Goal: Navigation & Orientation: Find specific page/section

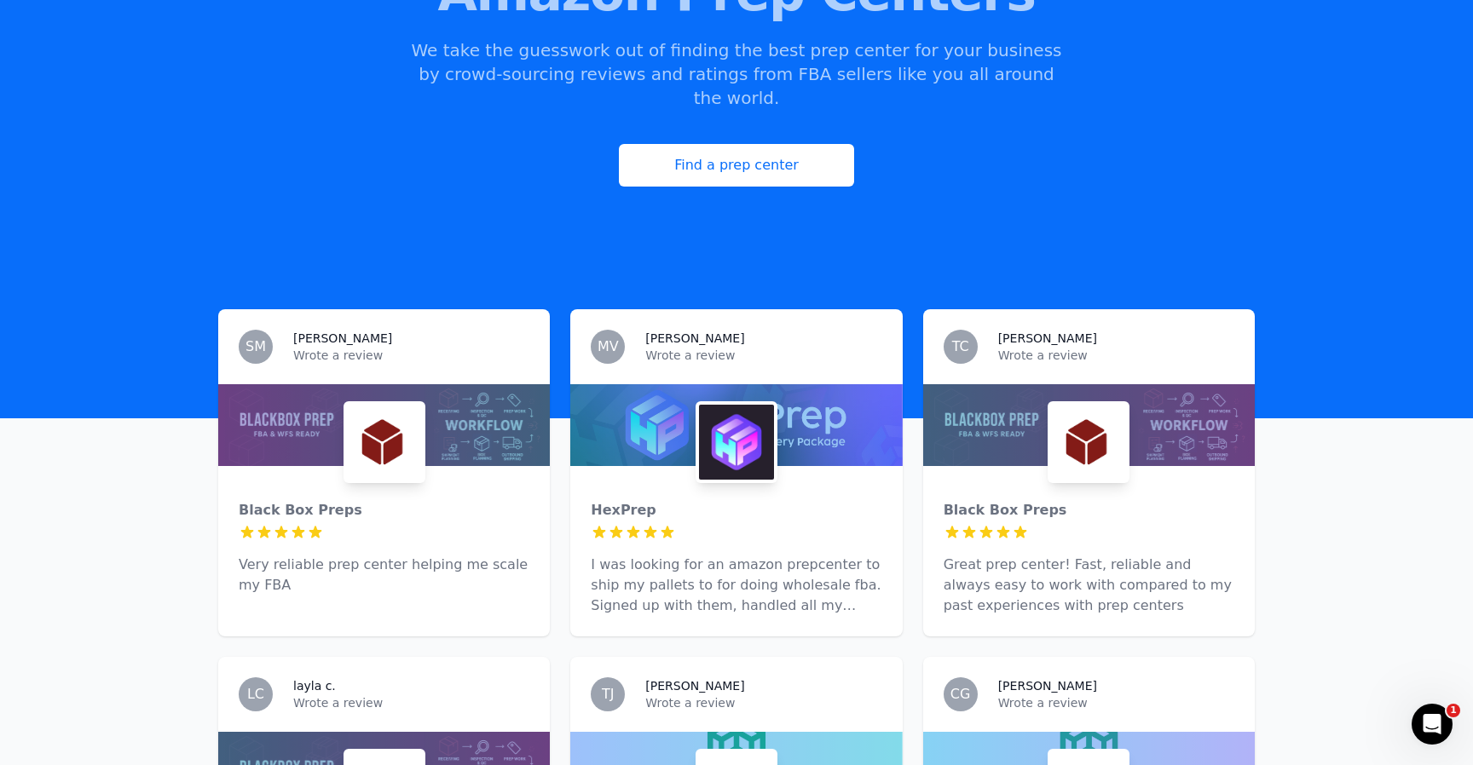
scroll to position [263, 0]
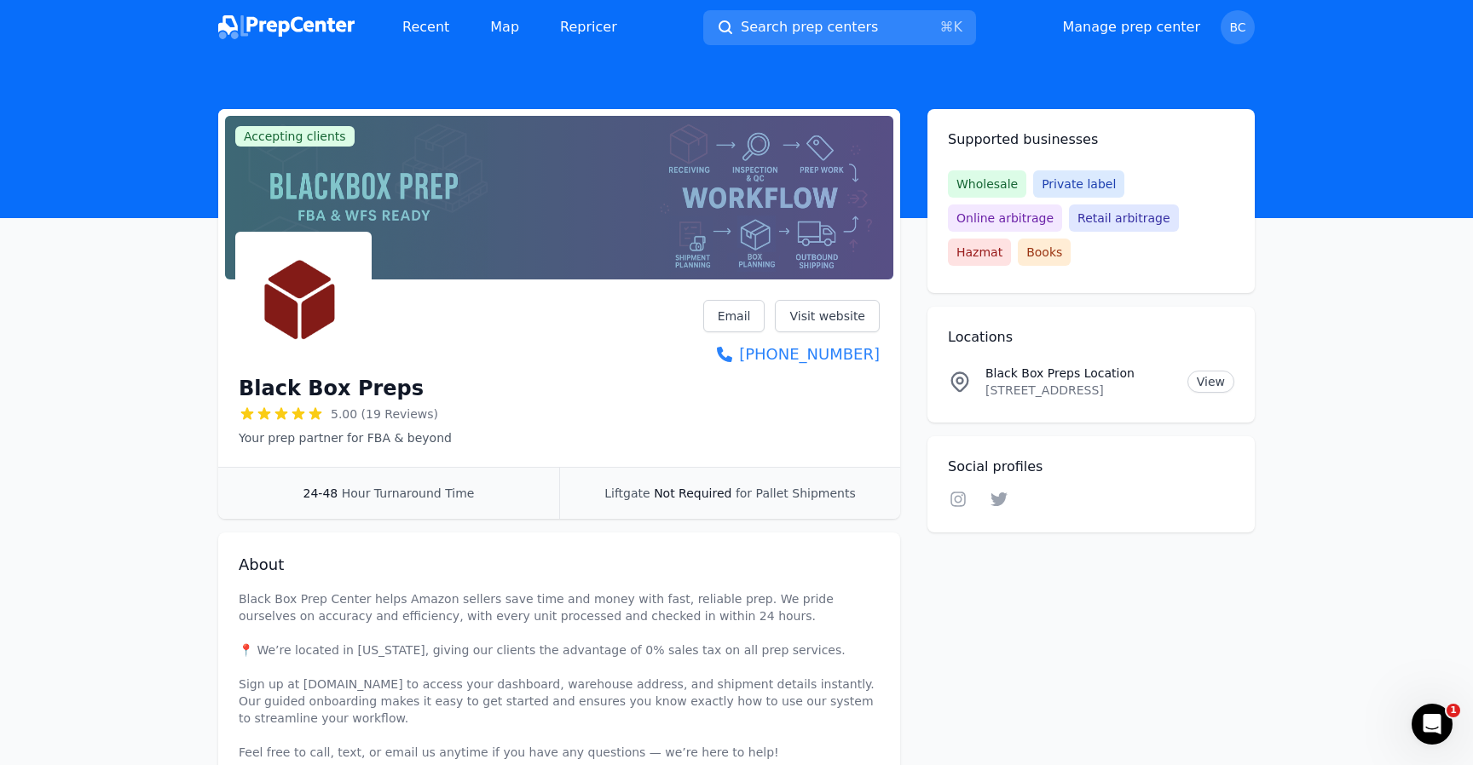
click at [306, 54] on div "Recent Map Repricer Search prep centers ⌘ K Open main menu Manage prep center O…" at bounding box center [736, 27] width 1036 height 55
click at [305, 16] on img at bounding box center [286, 27] width 136 height 24
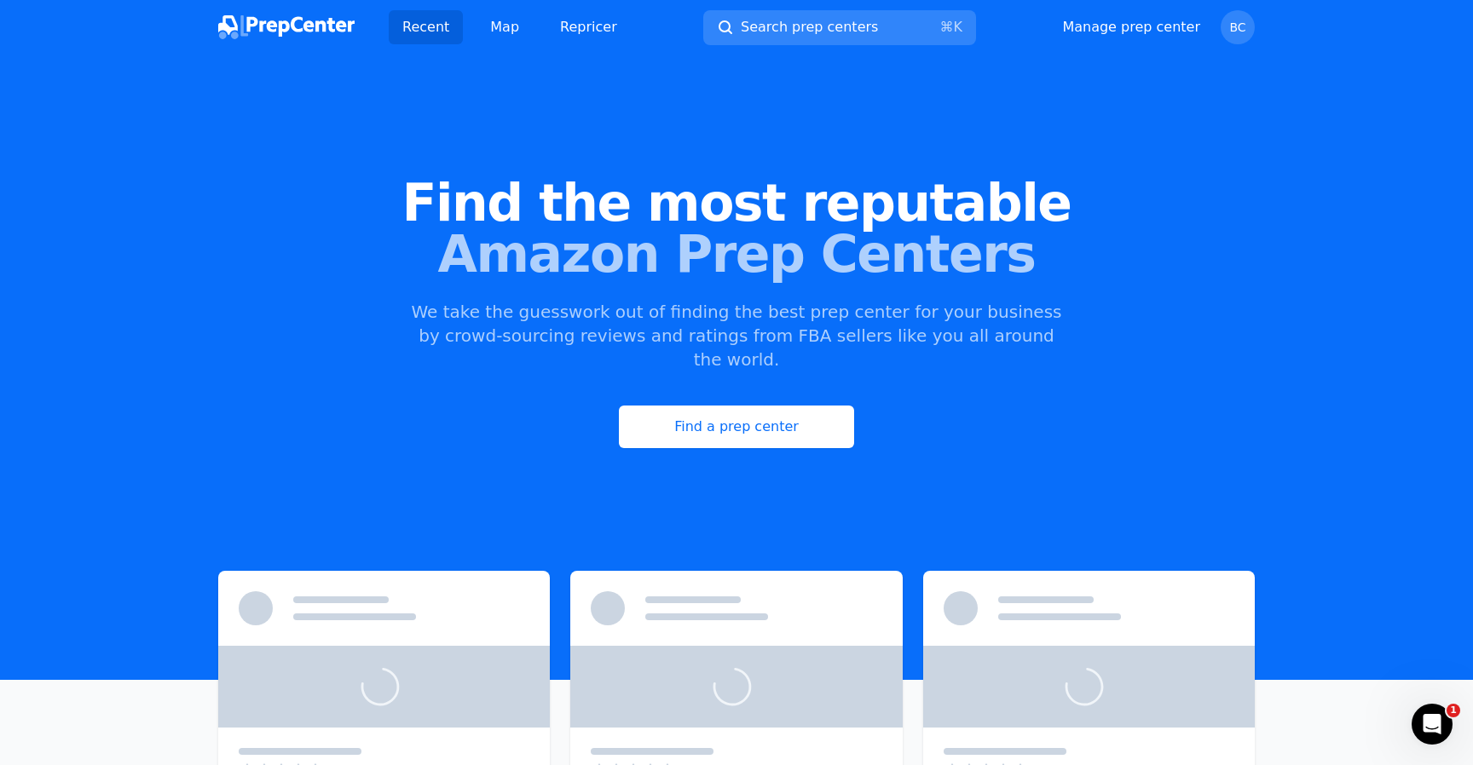
click at [305, 16] on img at bounding box center [286, 27] width 136 height 24
